Goal: Task Accomplishment & Management: Manage account settings

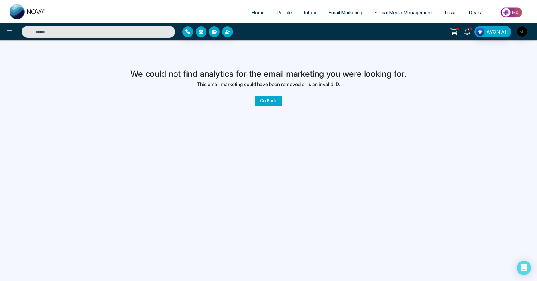
click at [471, 31] on link "10+" at bounding box center [467, 31] width 14 height 10
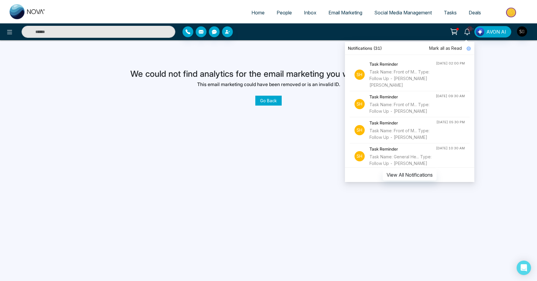
click at [467, 31] on icon at bounding box center [467, 31] width 7 height 7
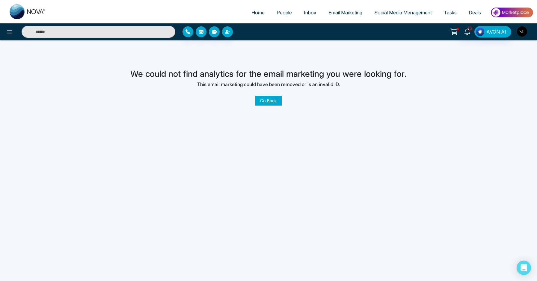
click at [521, 34] on img "button" at bounding box center [522, 31] width 10 height 10
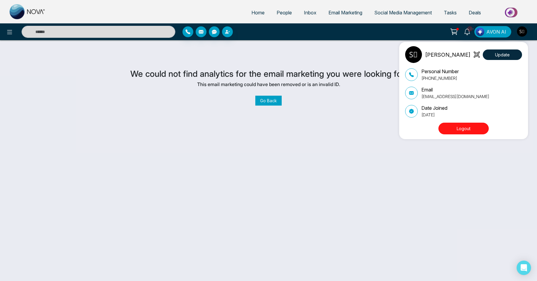
click at [465, 131] on button "Logout" at bounding box center [463, 128] width 50 height 12
